Goal: Task Accomplishment & Management: Use online tool/utility

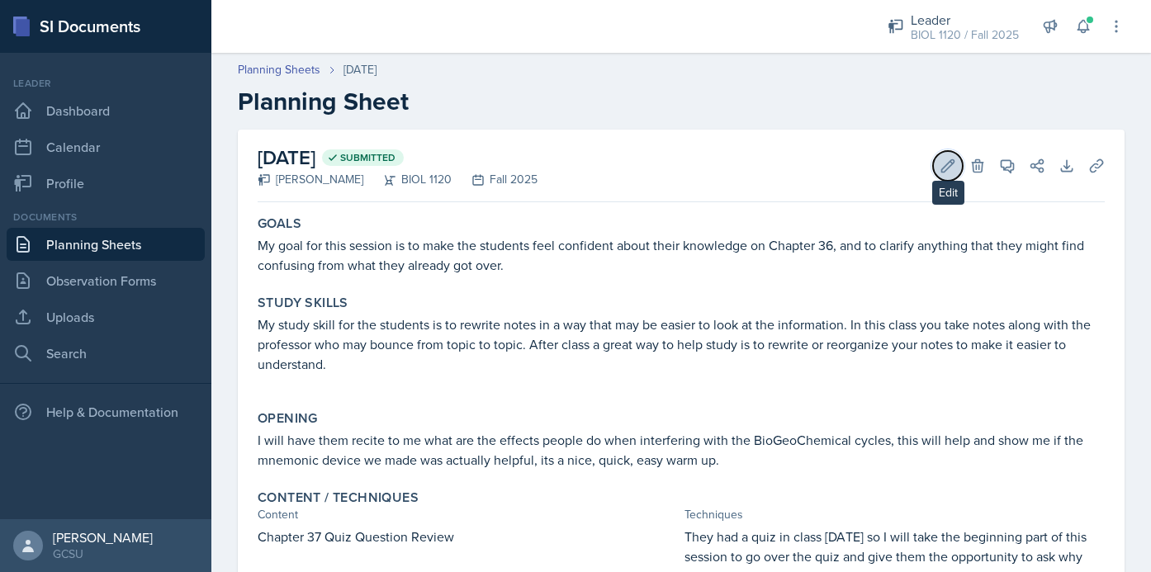
click at [945, 172] on icon at bounding box center [948, 166] width 17 height 17
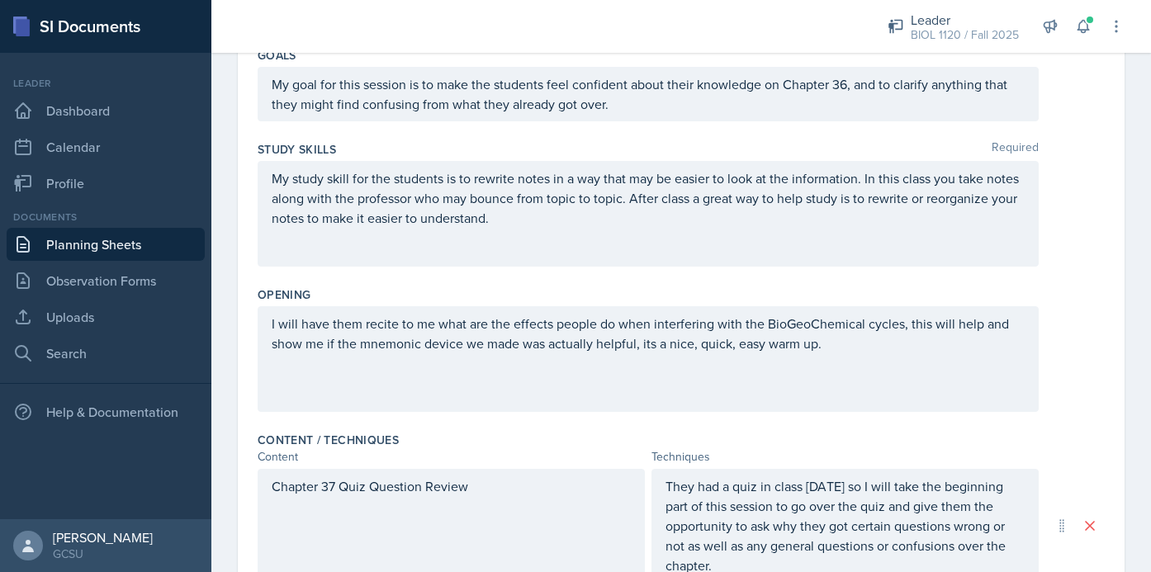
scroll to position [857, 0]
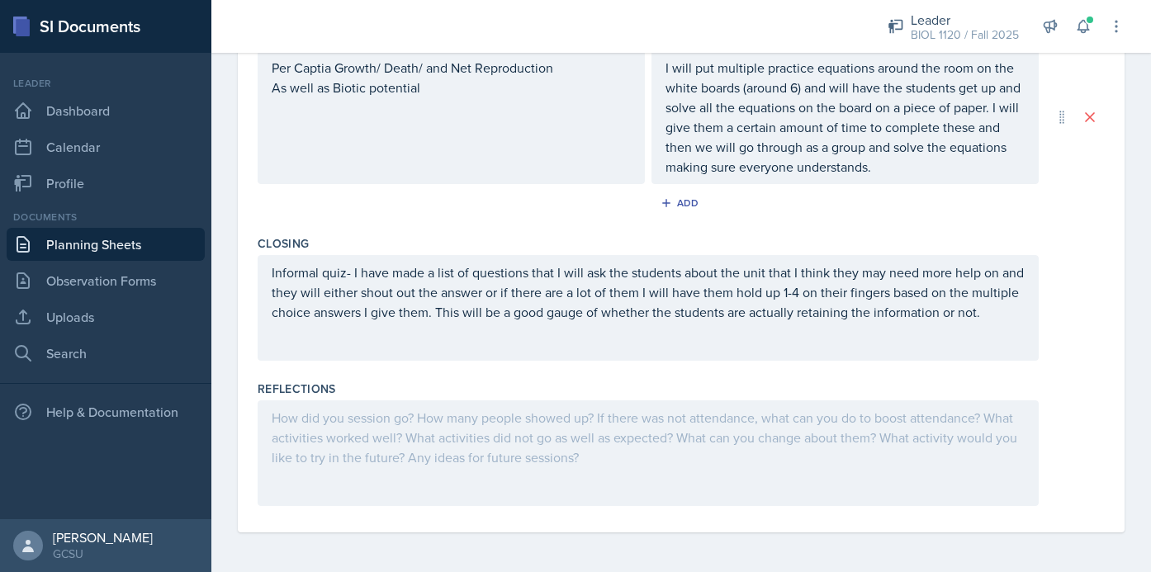
click at [567, 451] on div at bounding box center [648, 454] width 781 height 106
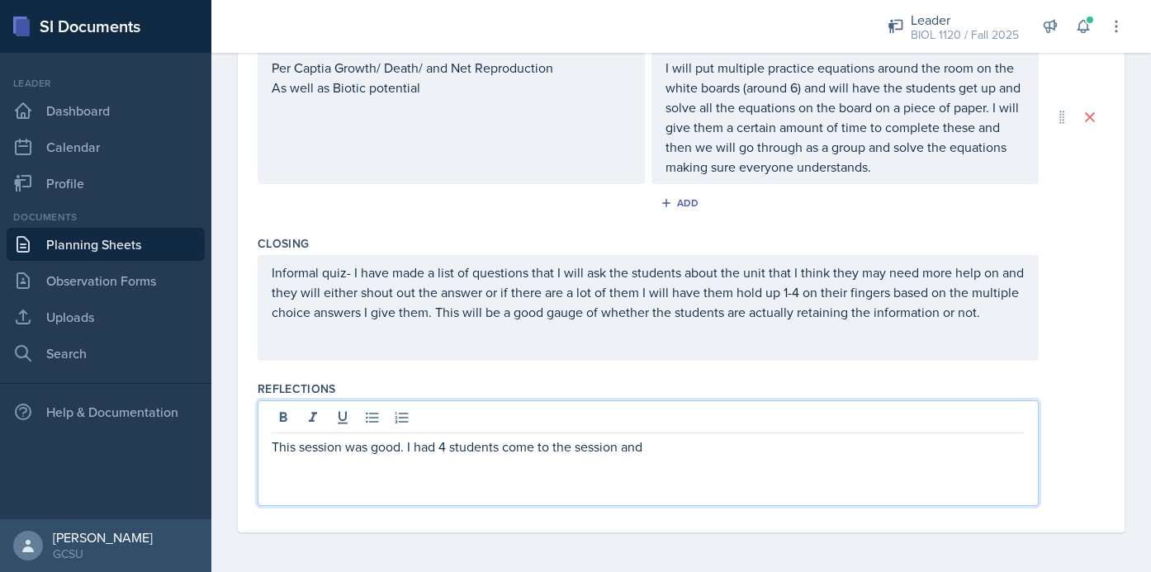
click at [406, 450] on p "This session was good. I had 4 students come to the session and" at bounding box center [648, 447] width 753 height 20
click at [454, 448] on p "This session was good, but realitvely short (only 50 mintues) I had 4 students …" at bounding box center [648, 447] width 753 height 20
click at [899, 456] on p "This session was good, but realatively short (only 50 mintues) I had 4 students…" at bounding box center [648, 447] width 753 height 20
click at [459, 448] on p "This session was good, but realatively short (only 50 mintues) I had 4 students…" at bounding box center [648, 447] width 753 height 20
click at [768, 450] on p "This session was good, but realtively short (only 50 mintues) I had 4 students …" at bounding box center [648, 447] width 753 height 20
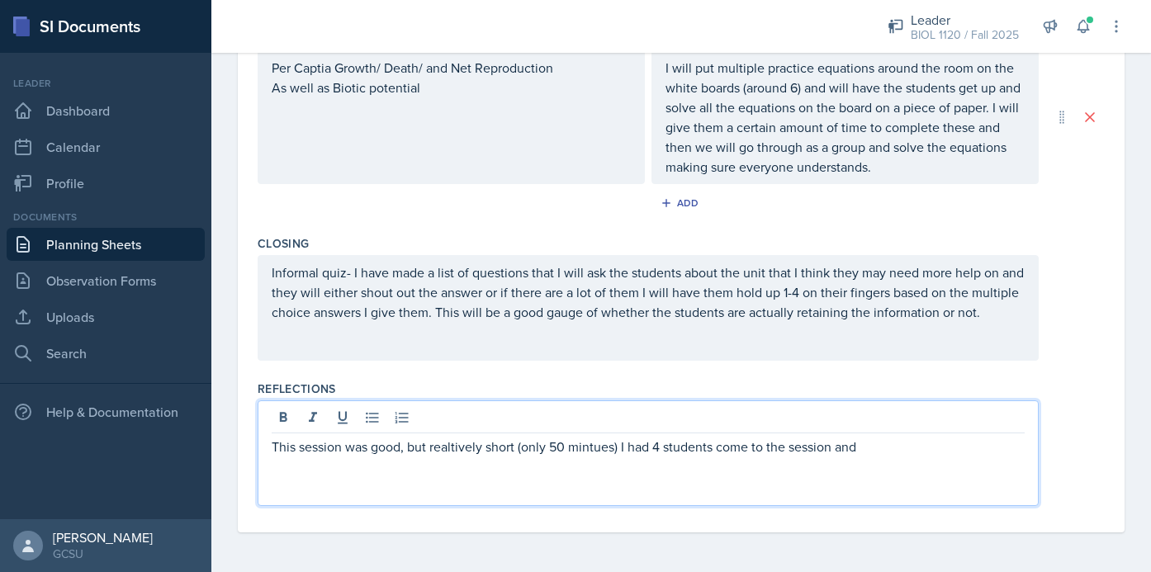
click at [594, 447] on p "This session was good, but realtively short (only 50 mintues) I had 4 students …" at bounding box center [648, 447] width 753 height 20
click at [908, 458] on div "This session was good, but realtively short (only 50 minutes) I had 4 students …" at bounding box center [648, 454] width 781 height 106
click at [871, 452] on p "This session was good, but realtively short (only 50 minutes) I had 4 students …" at bounding box center [648, 447] width 753 height 20
click at [335, 468] on p "This session was good, but realtively short (only 50 minutes) I had 4 students …" at bounding box center [648, 457] width 753 height 40
click at [526, 468] on p "This session was good, but realtively short (only 50 minutes) I had 4 students …" at bounding box center [648, 457] width 753 height 40
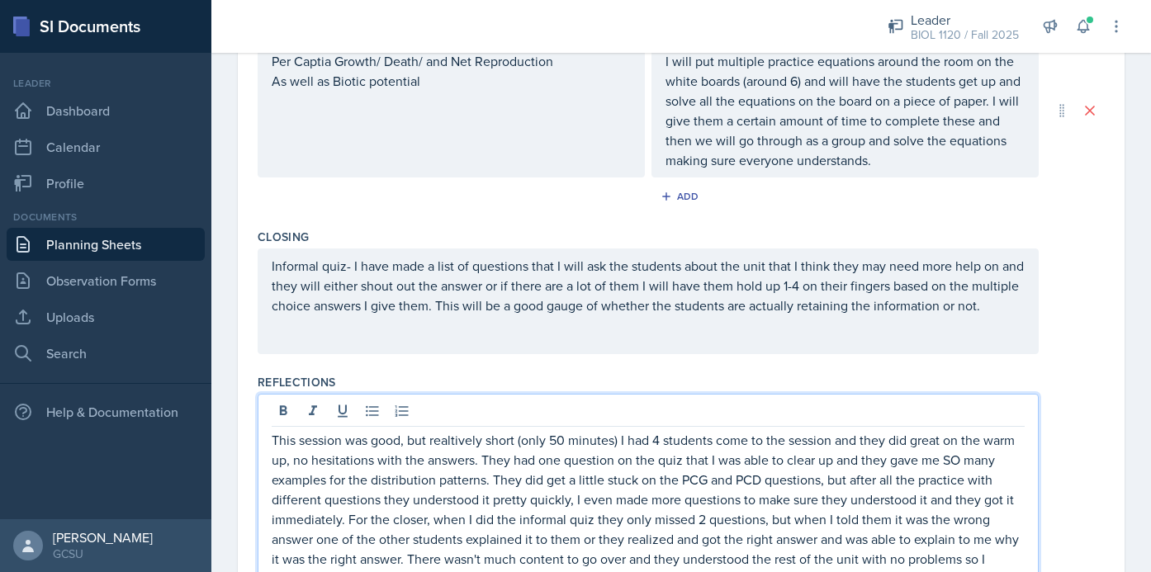
scroll to position [884, 0]
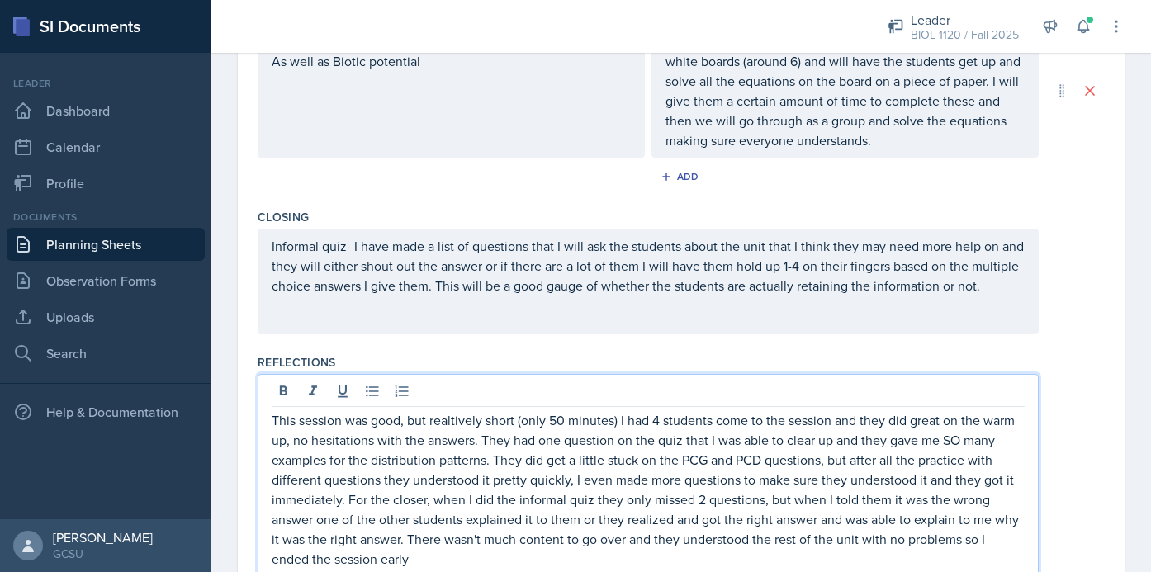
click at [960, 543] on p "This session was good, but realtively short (only 50 minutes) I had 4 students …" at bounding box center [648, 490] width 753 height 159
click at [594, 552] on p "This session was good, but realtively short (only 50 minutes) I had 4 students …" at bounding box center [648, 490] width 753 height 159
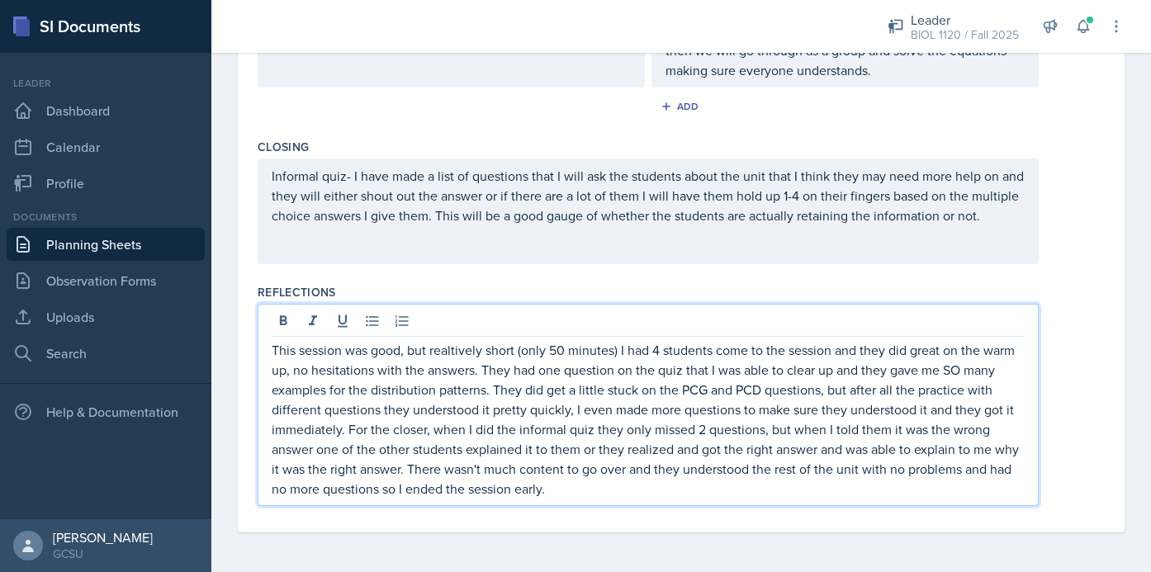
scroll to position [0, 0]
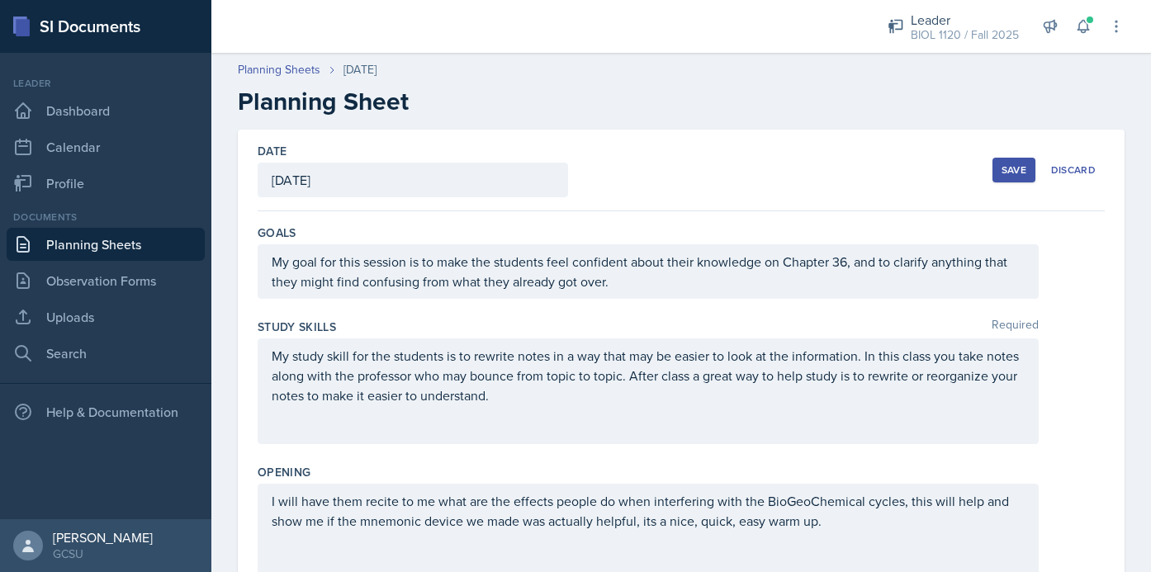
click at [1002, 164] on div "Save" at bounding box center [1014, 170] width 25 height 13
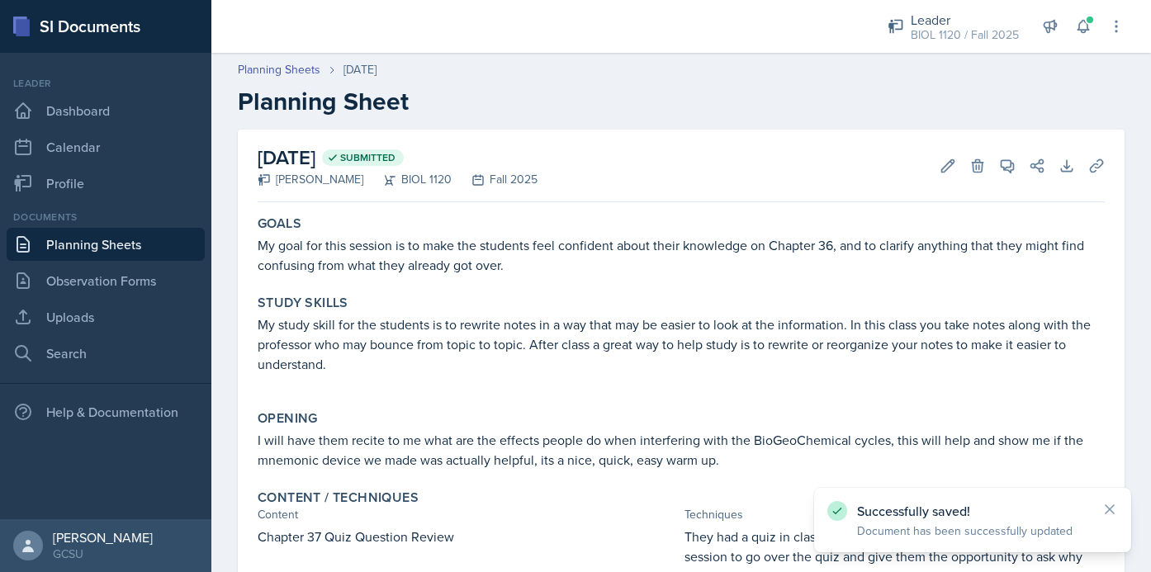
click at [140, 236] on link "Planning Sheets" at bounding box center [106, 244] width 198 height 33
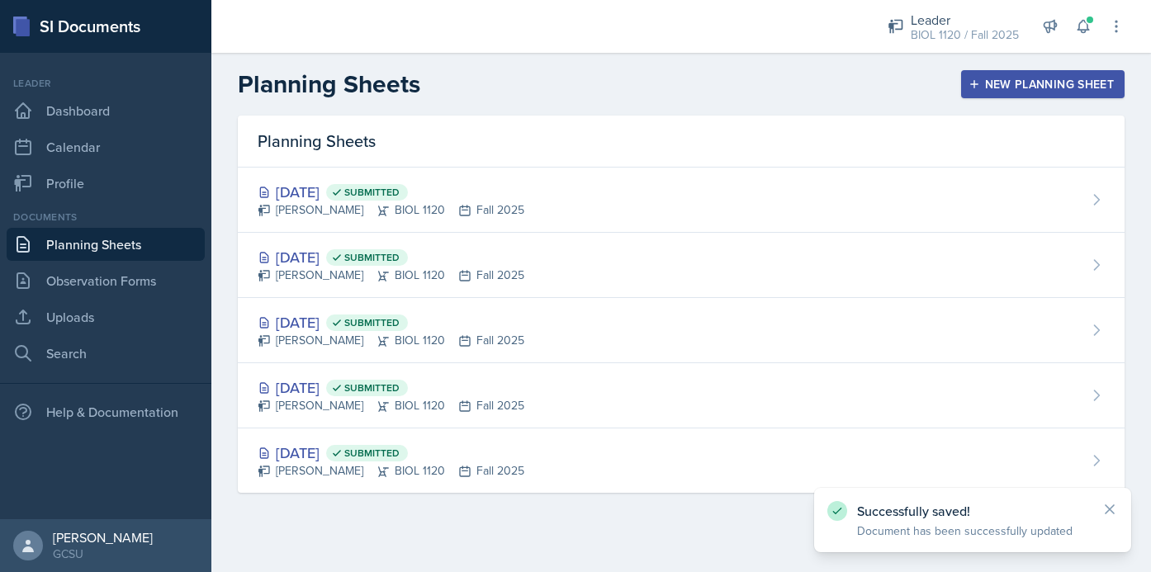
click at [994, 84] on div "New Planning Sheet" at bounding box center [1043, 84] width 142 height 13
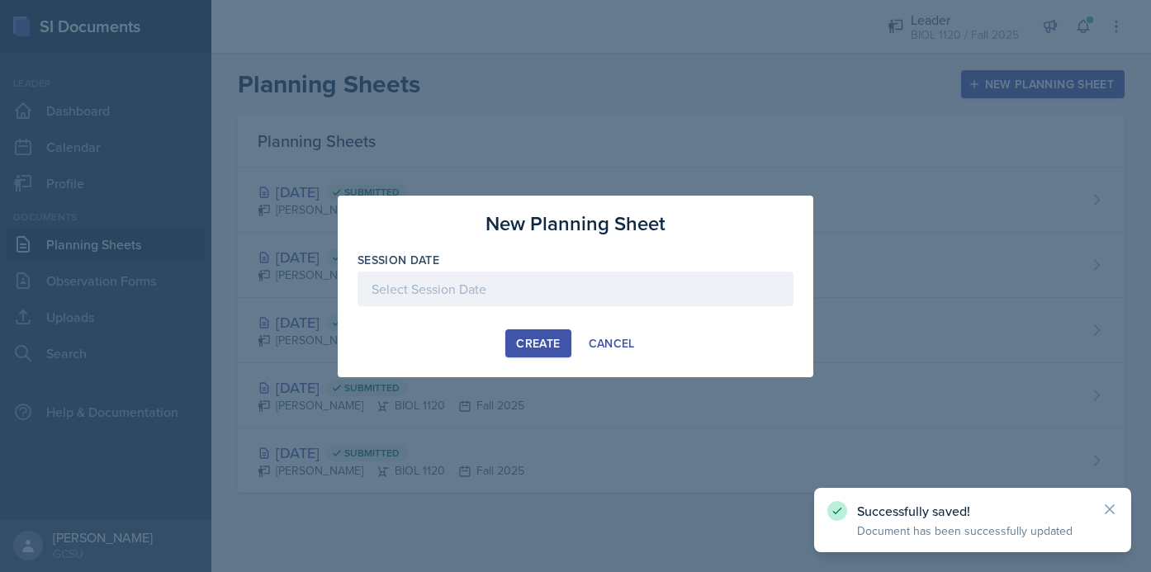
click at [530, 294] on div at bounding box center [576, 289] width 436 height 35
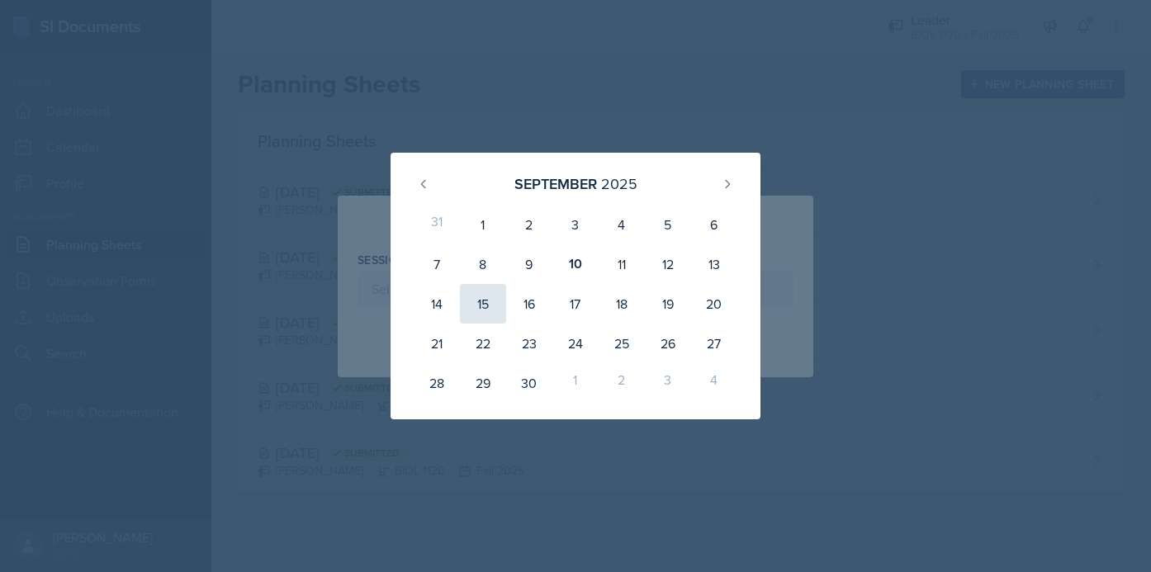
click at [495, 301] on div "15" at bounding box center [483, 304] width 46 height 40
type input "[DATE]"
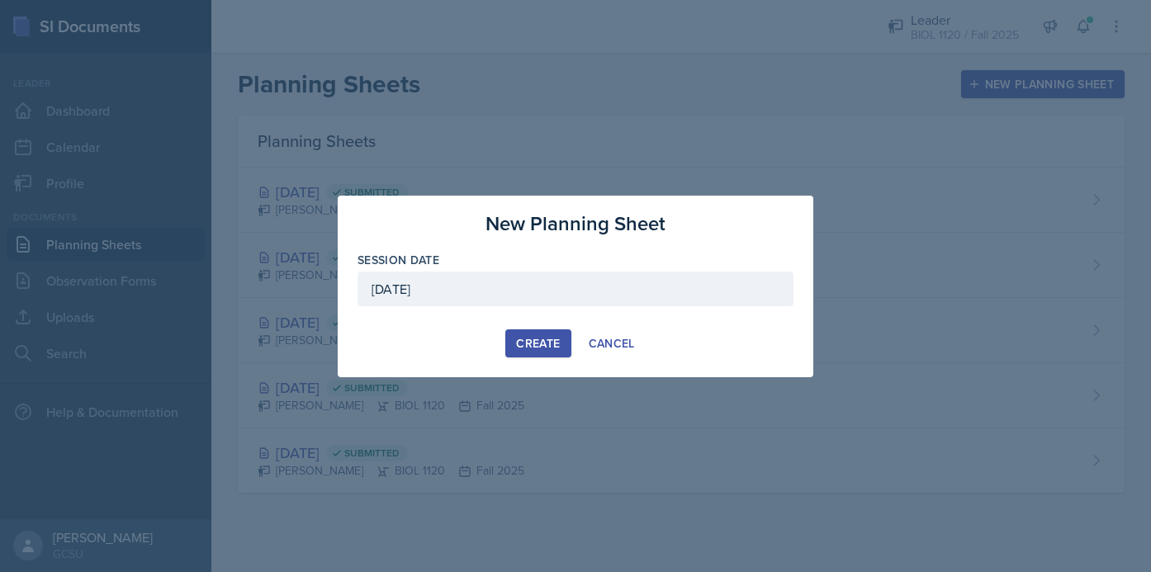
click at [543, 339] on div "Create" at bounding box center [538, 343] width 44 height 13
